Goal: Information Seeking & Learning: Learn about a topic

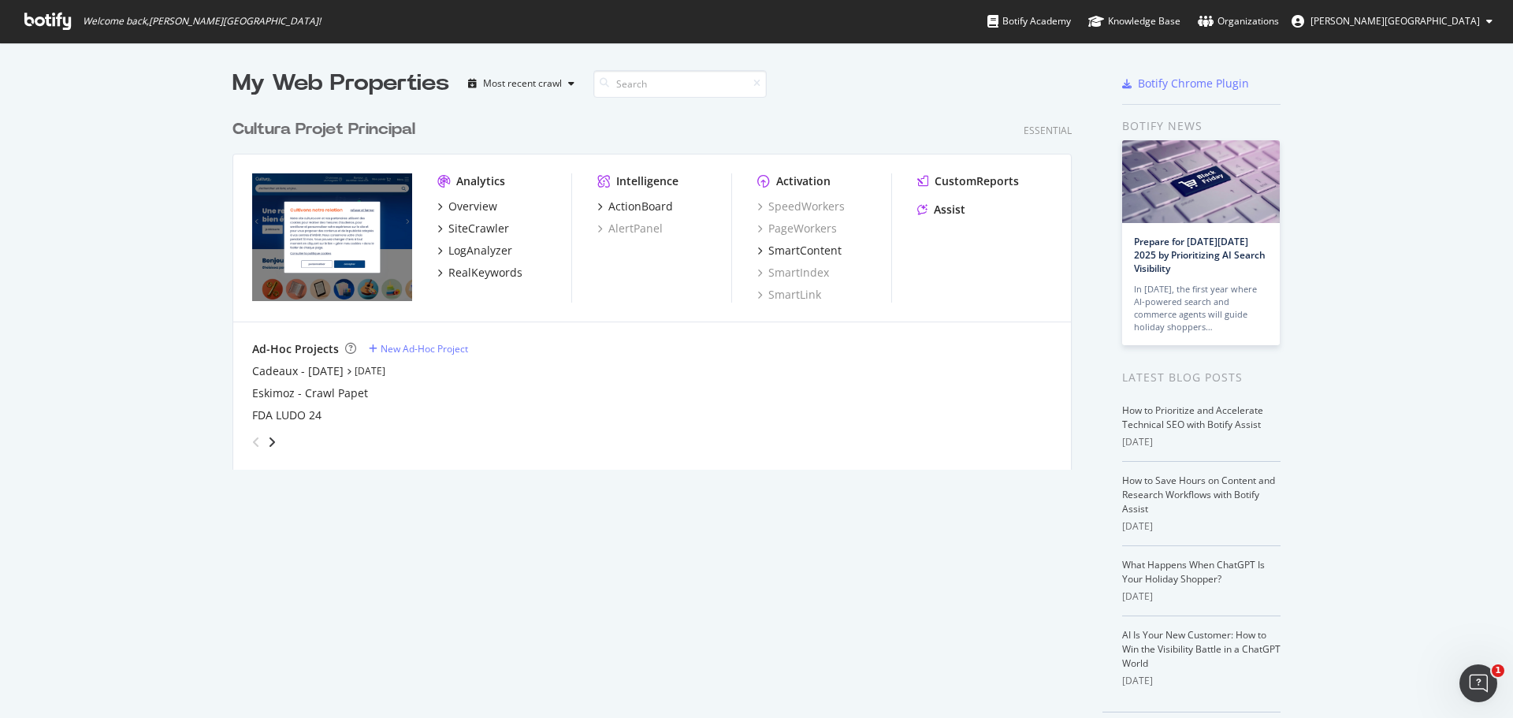
scroll to position [706, 1489]
click at [465, 210] on div "Overview" at bounding box center [472, 207] width 49 height 16
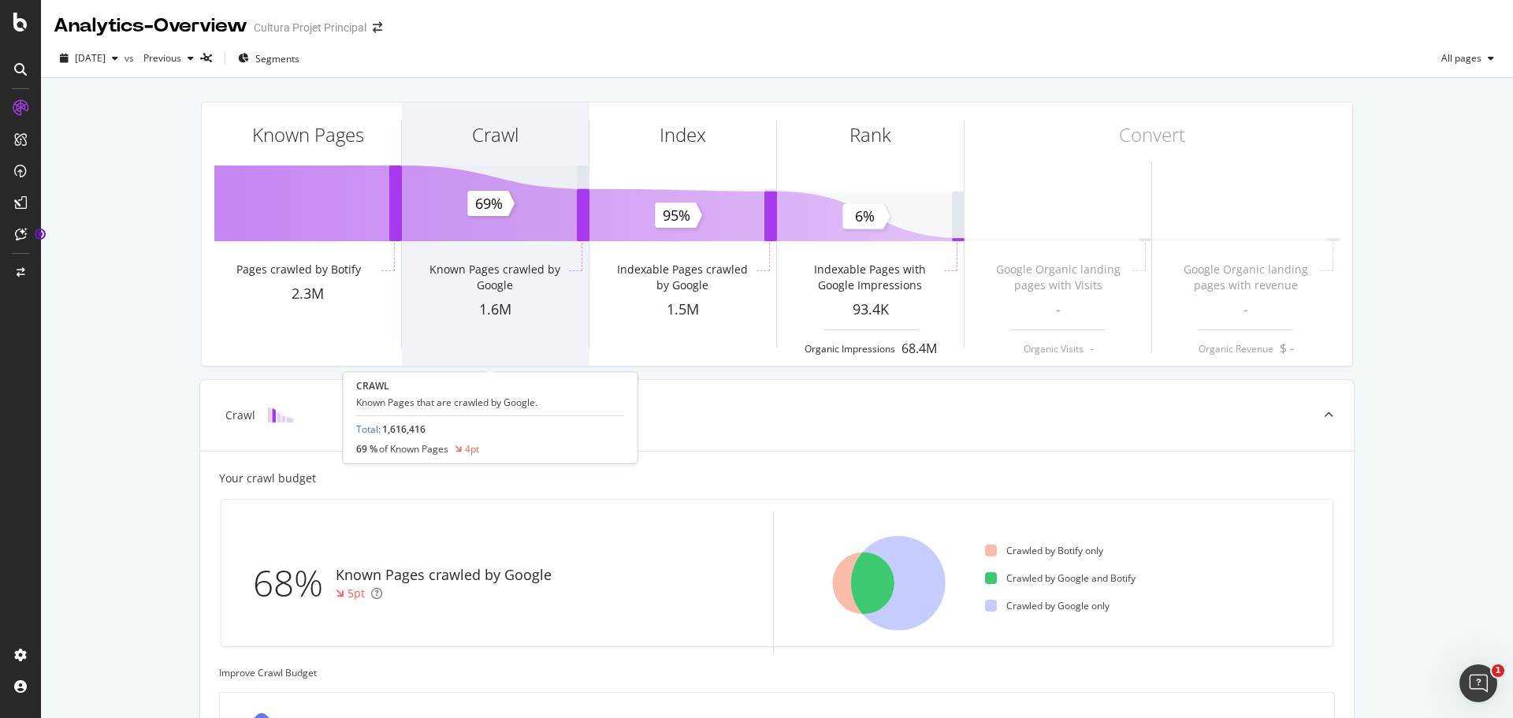
click at [436, 182] on div "Crawl" at bounding box center [495, 162] width 187 height 121
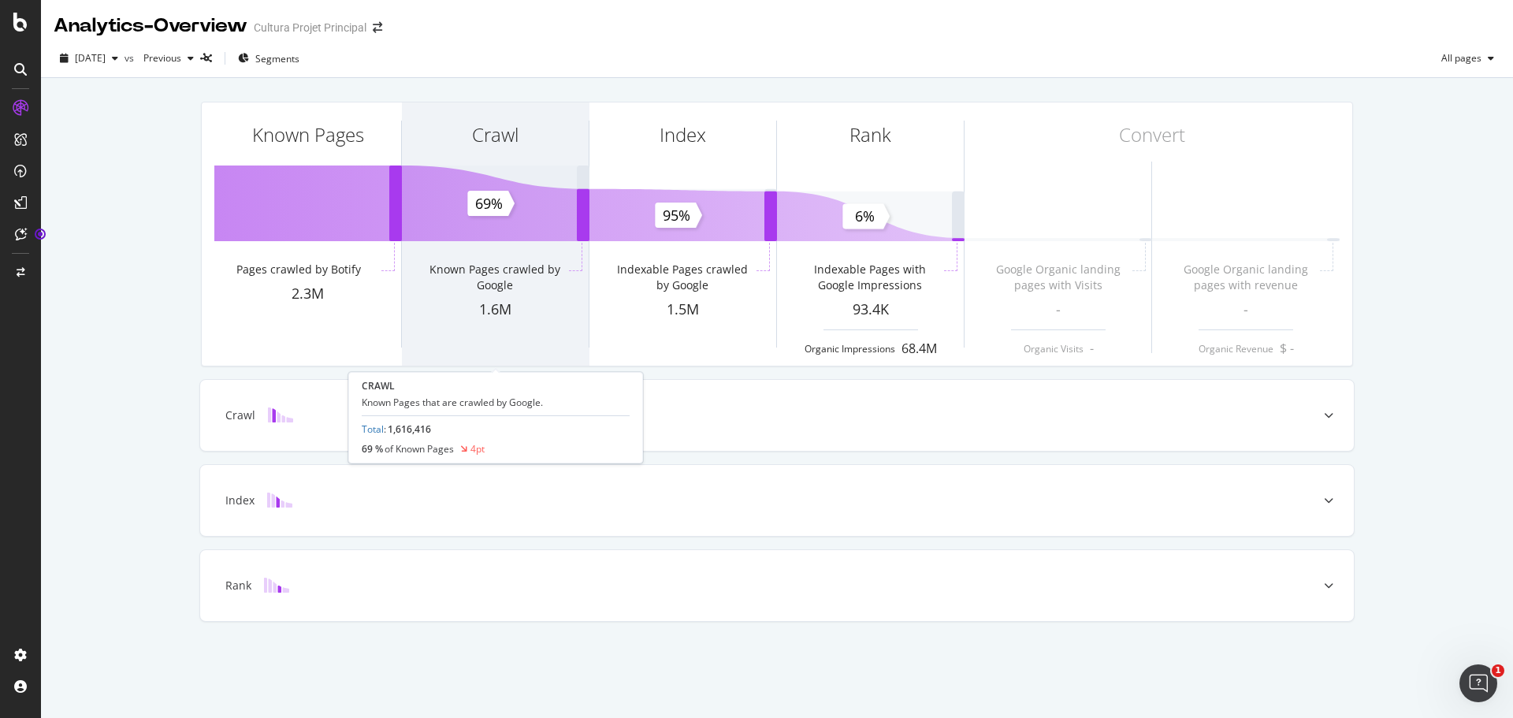
click at [497, 189] on div "Crawl" at bounding box center [495, 162] width 187 height 121
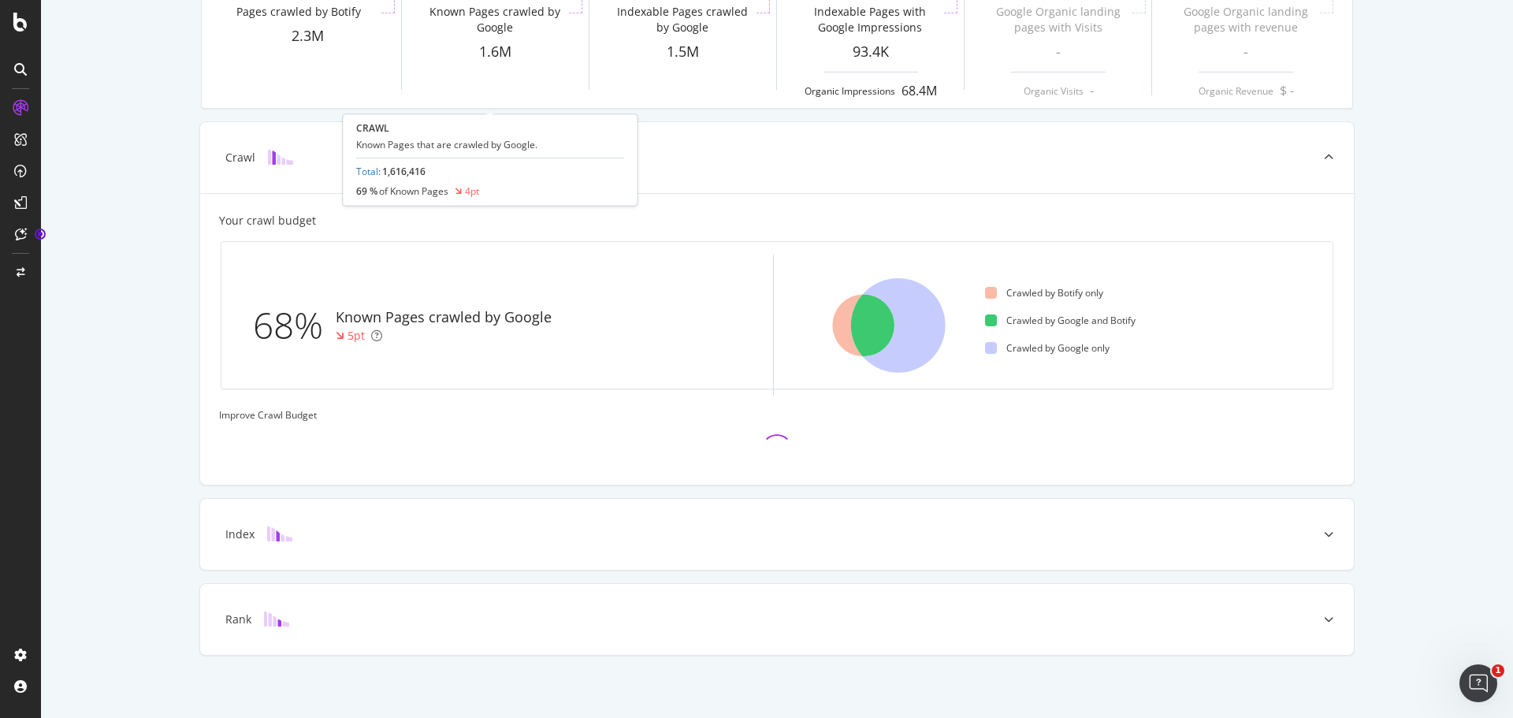
scroll to position [263, 0]
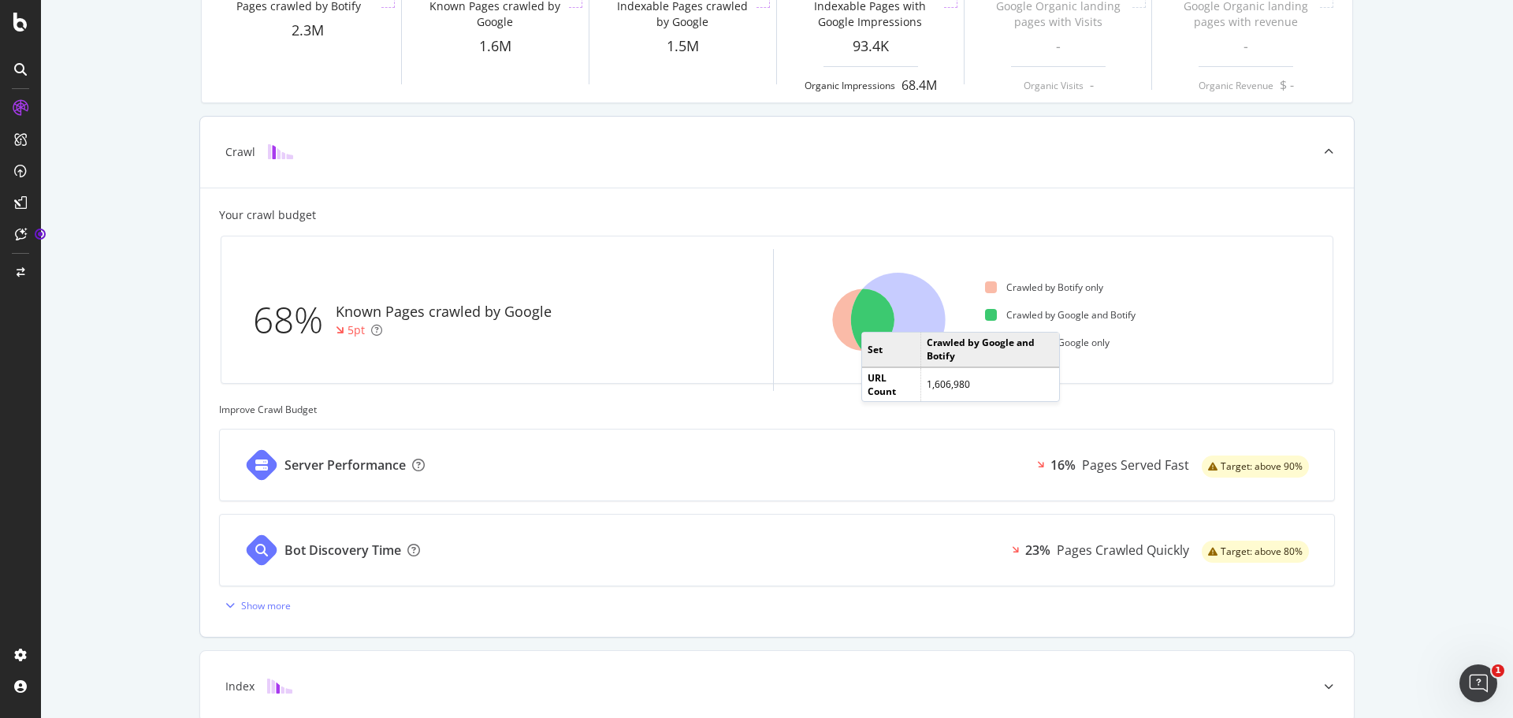
click at [870, 316] on icon at bounding box center [863, 320] width 62 height 62
